Goal: Check status: Verify the current state of an ongoing process or item

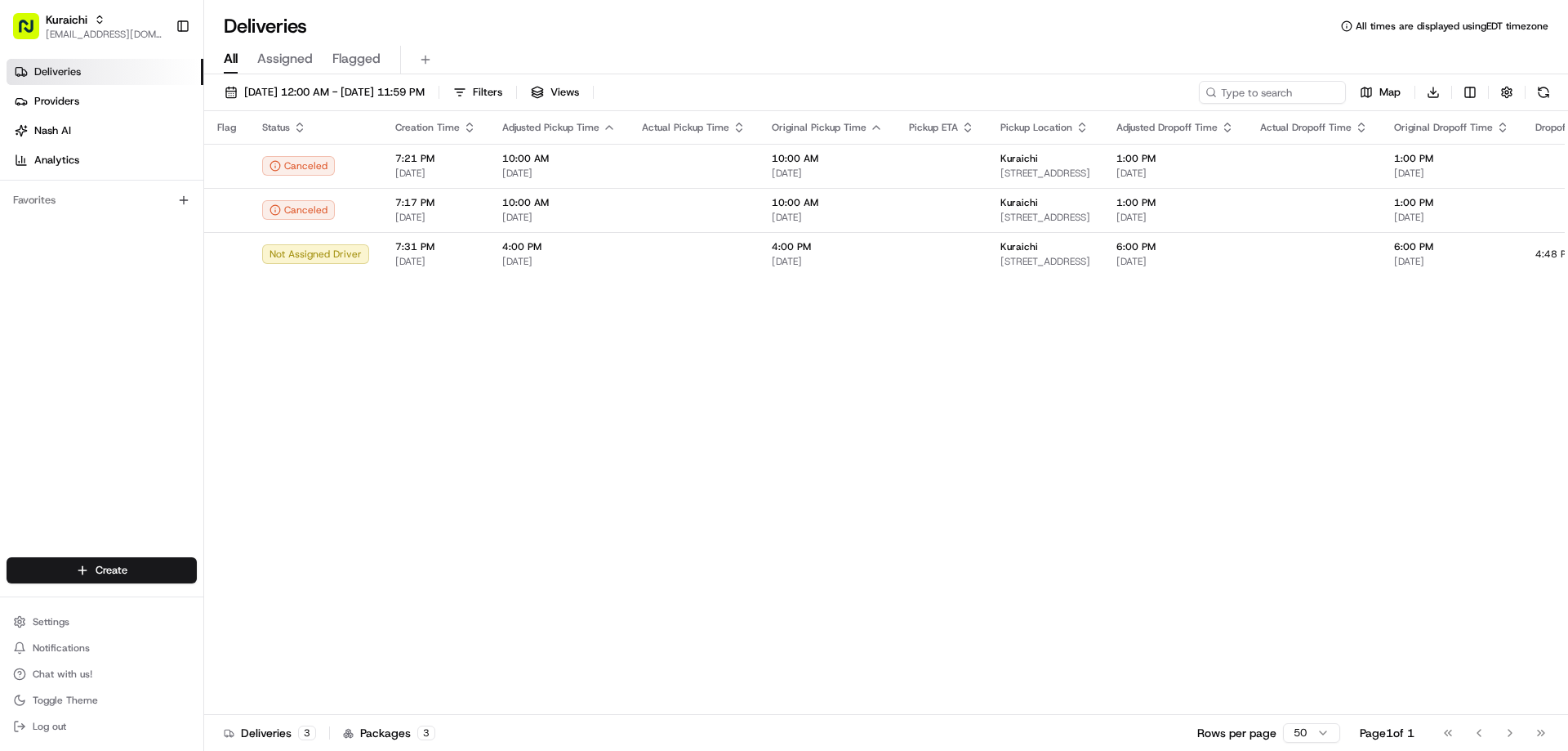
click at [294, 58] on span "Assigned" at bounding box center [285, 59] width 56 height 20
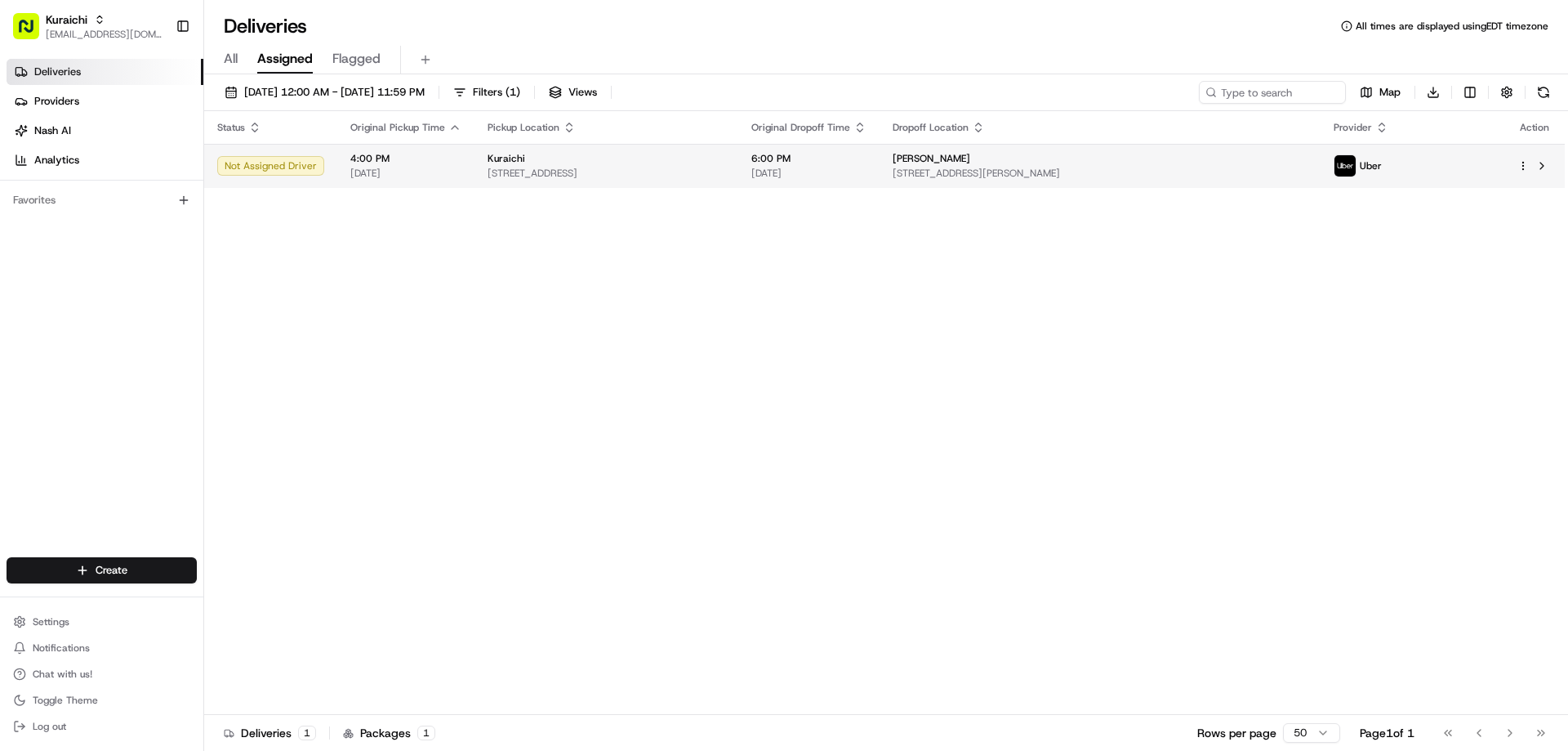
click at [288, 168] on div "Not Assigned Driver" at bounding box center [270, 166] width 107 height 20
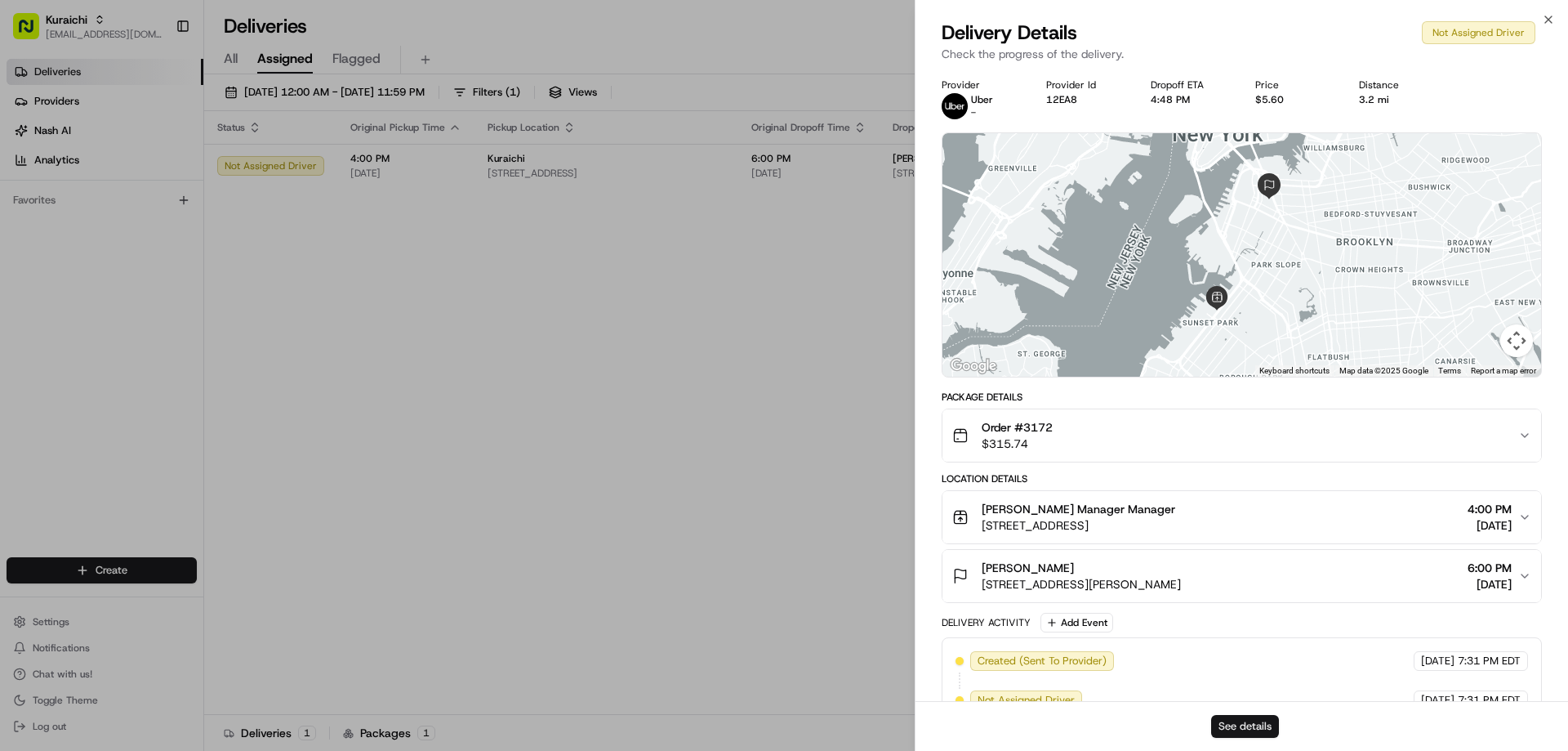
click at [1253, 721] on button "See details" at bounding box center [1245, 726] width 68 height 23
